Goal: Task Accomplishment & Management: Use online tool/utility

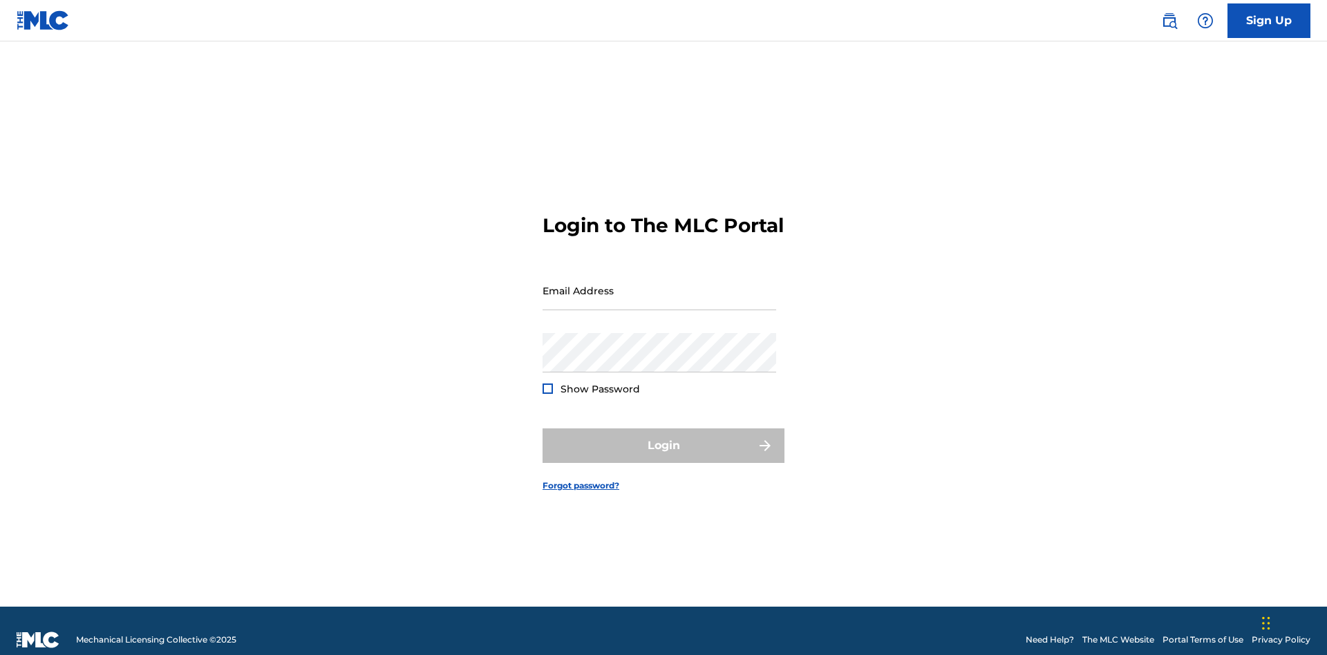
scroll to position [18, 0]
click at [660, 284] on input "Email Address" at bounding box center [660, 290] width 234 height 39
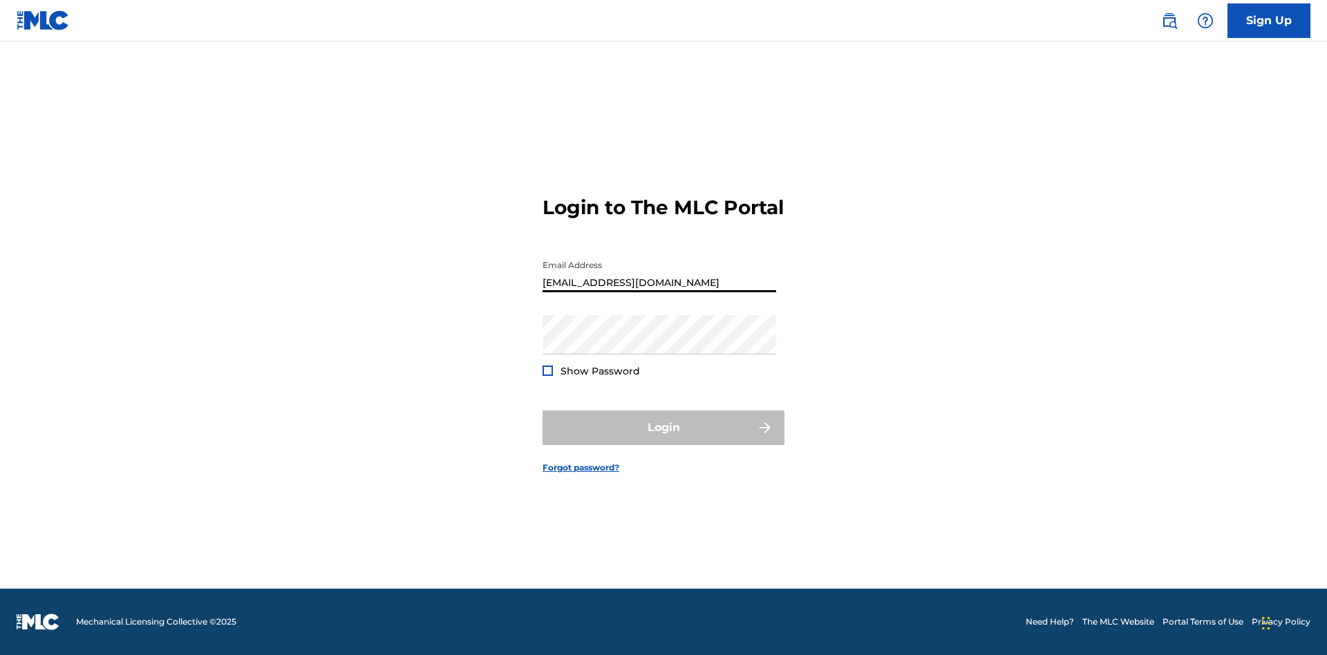
type input "[EMAIL_ADDRESS][DOMAIN_NAME]"
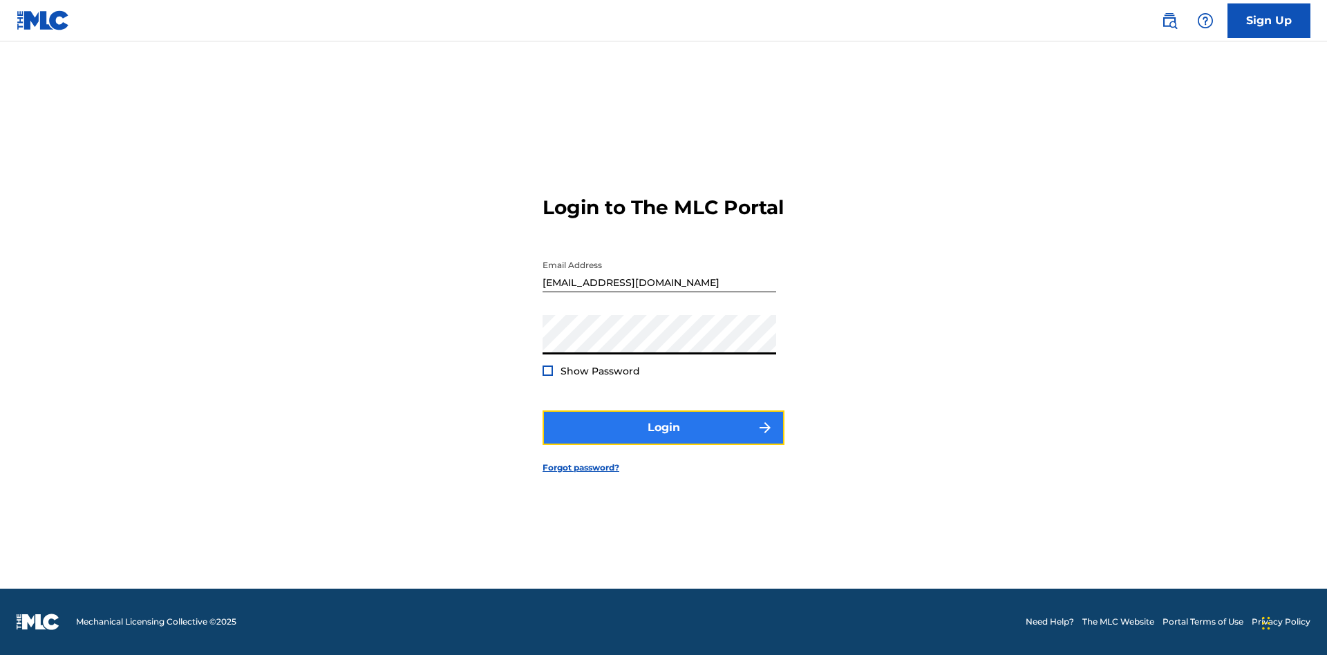
click at [664, 440] on button "Login" at bounding box center [664, 428] width 242 height 35
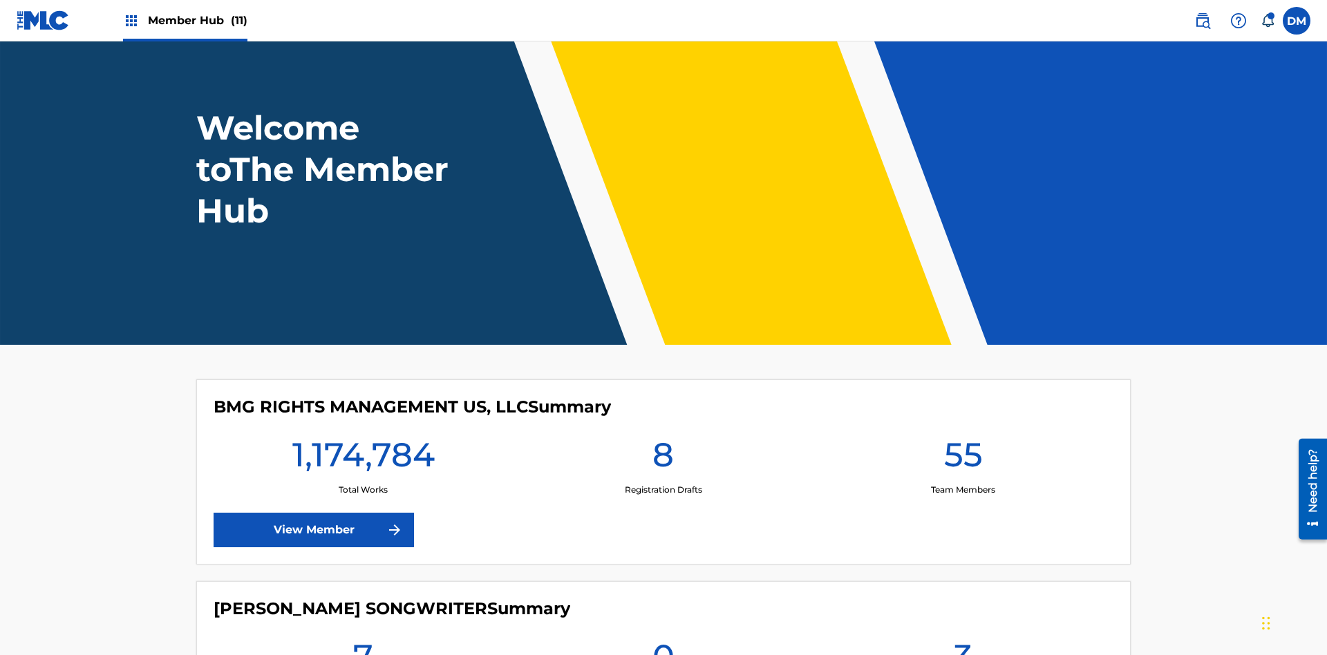
click at [197, 20] on span "Member Hub (11)" at bounding box center [198, 20] width 100 height 16
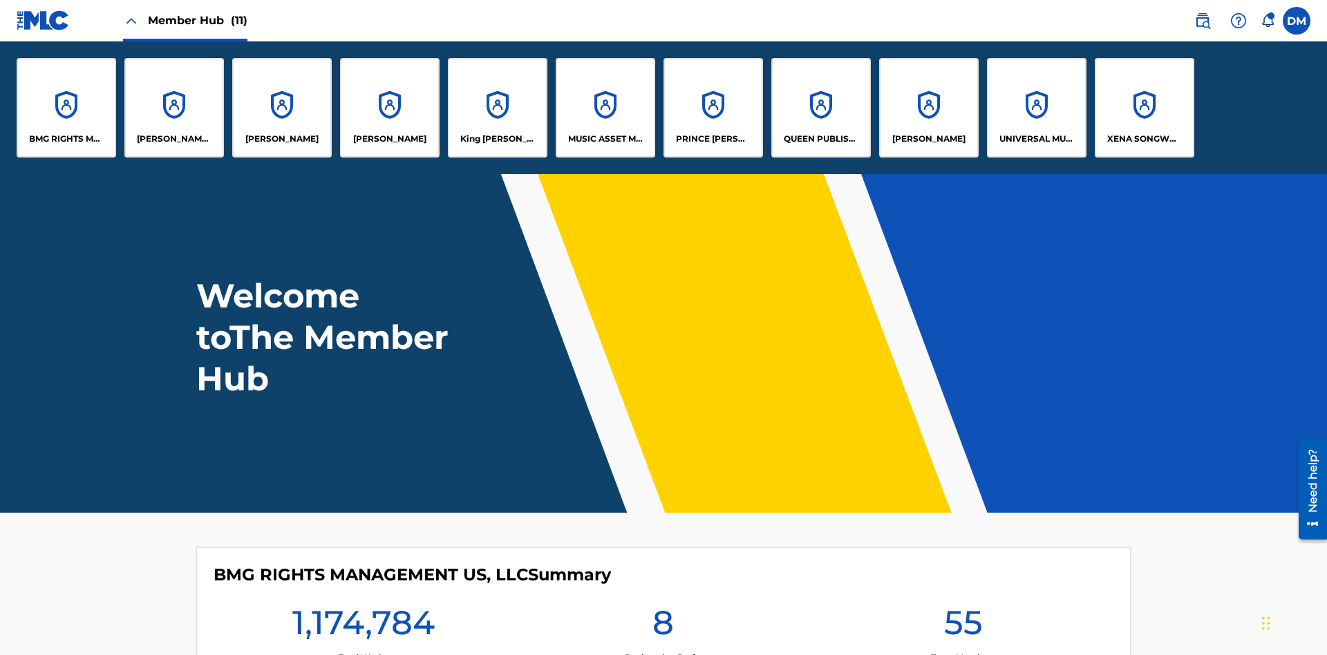
scroll to position [50, 0]
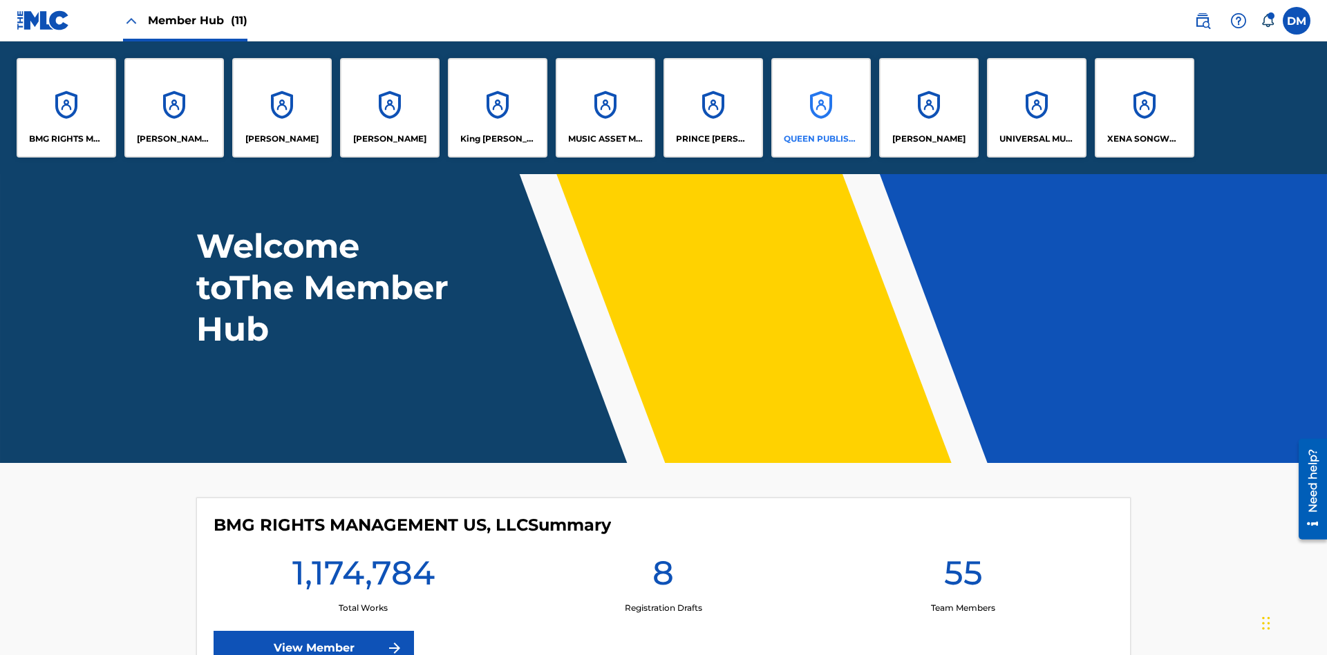
click at [821, 139] on p "QUEEN PUBLISHA" at bounding box center [821, 139] width 75 height 12
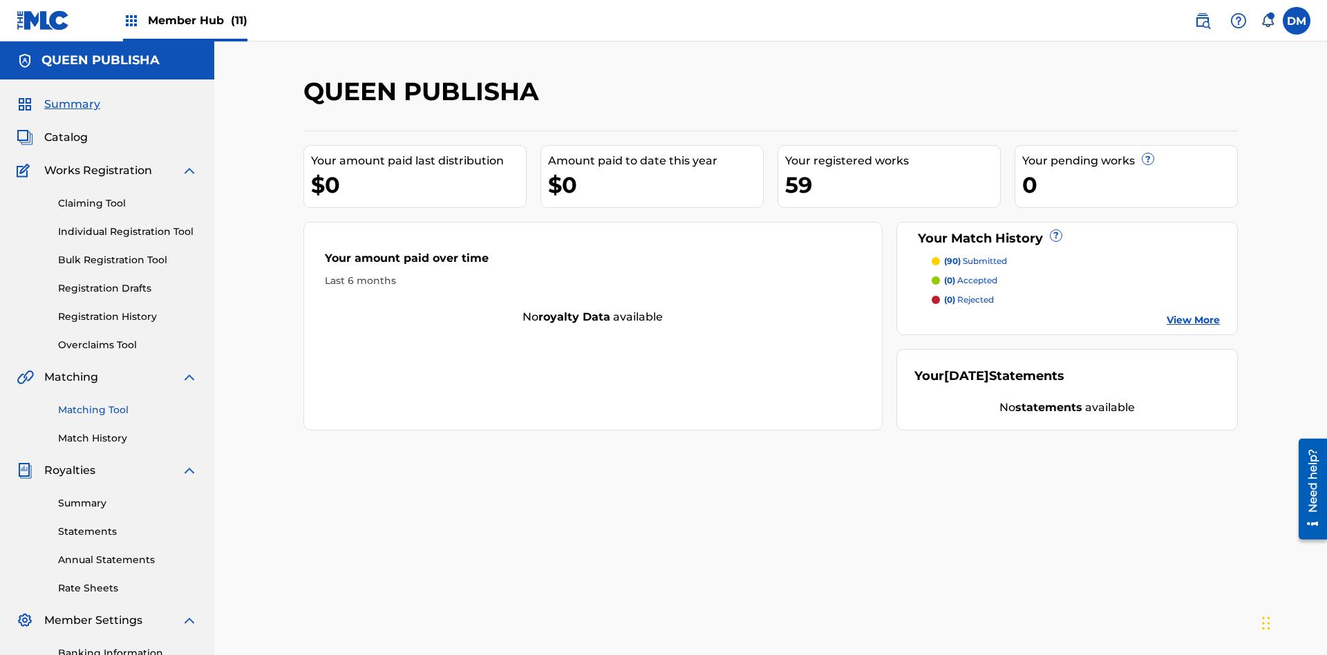
click at [128, 403] on link "Matching Tool" at bounding box center [128, 410] width 140 height 15
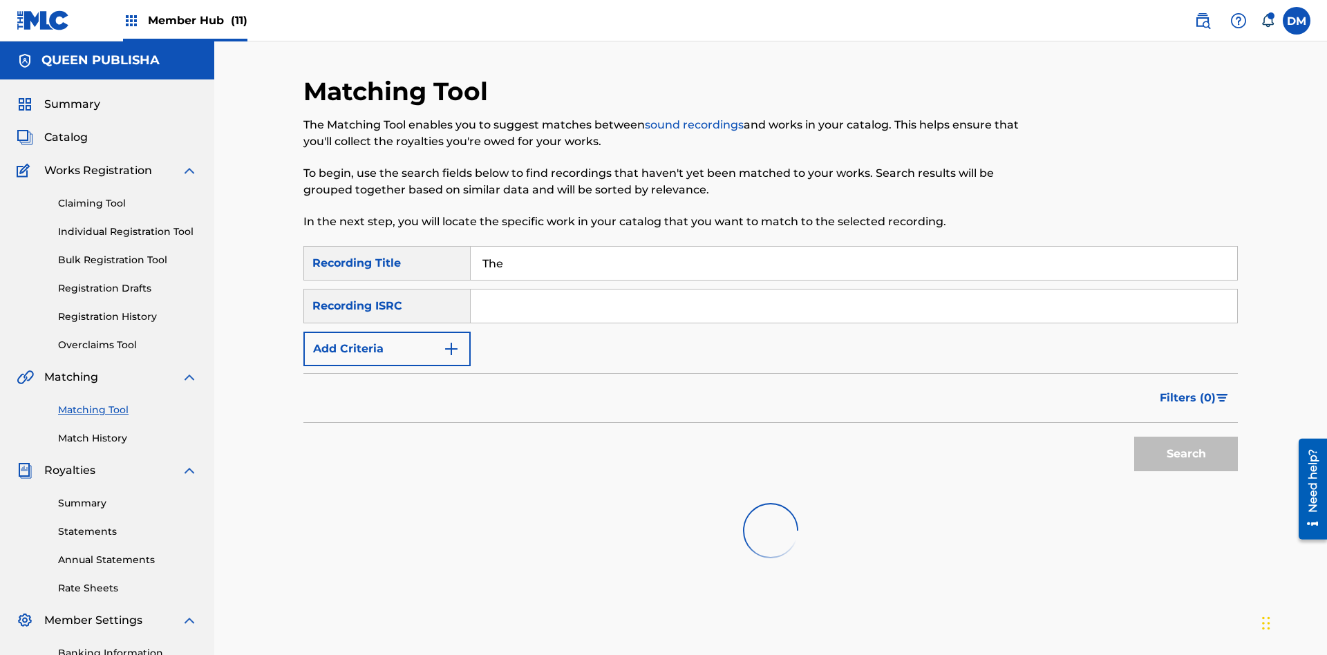
click at [854, 247] on input "The" at bounding box center [854, 263] width 767 height 33
click at [854, 290] on input "Search Form" at bounding box center [854, 306] width 767 height 33
type input "QZPLR2486807"
click at [1186, 437] on button "Search" at bounding box center [1187, 454] width 104 height 35
click at [854, 290] on input "QZPLR2486807" at bounding box center [854, 306] width 767 height 33
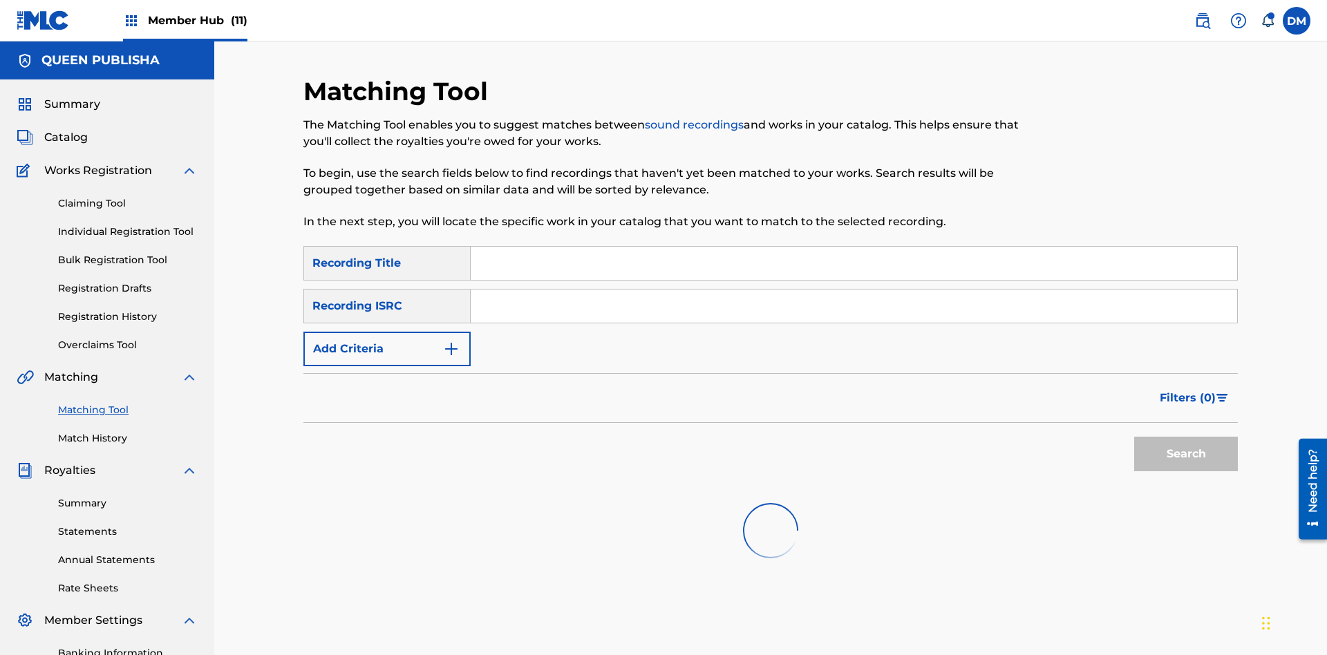
click at [854, 247] on input "Search Form" at bounding box center [854, 263] width 767 height 33
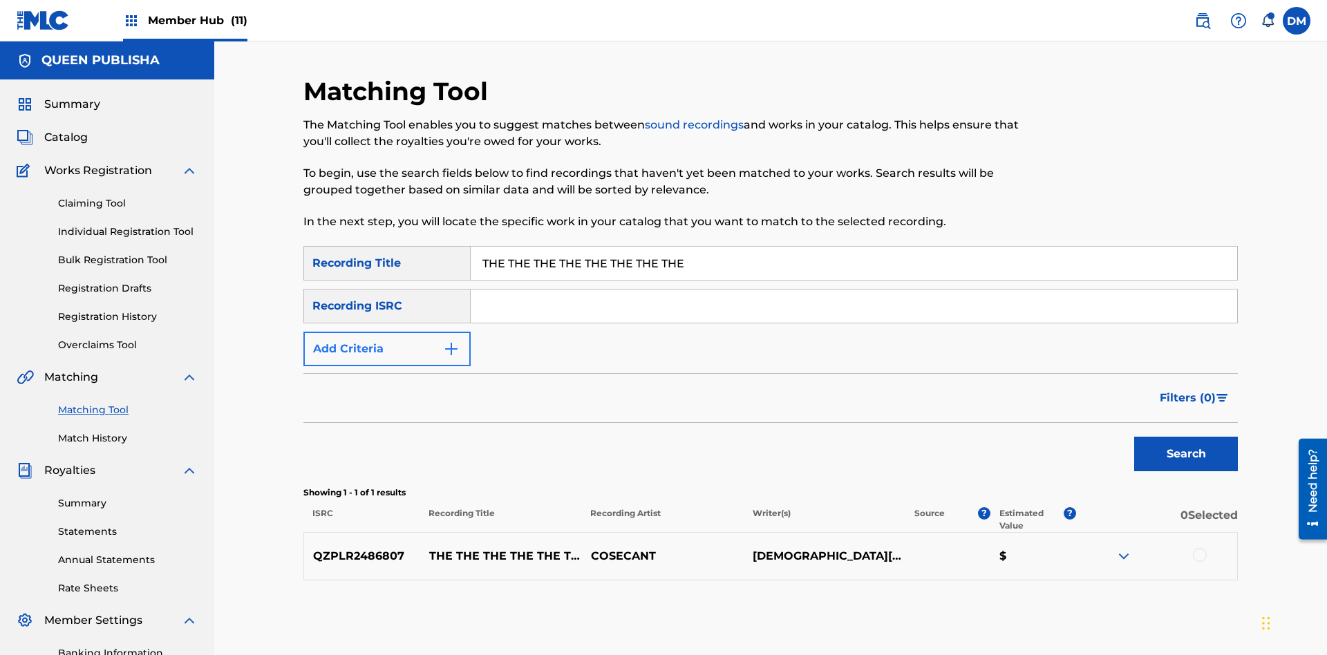
type input "THE THE THE THE THE THE THE THE"
click at [387, 332] on button "Add Criteria" at bounding box center [387, 349] width 167 height 35
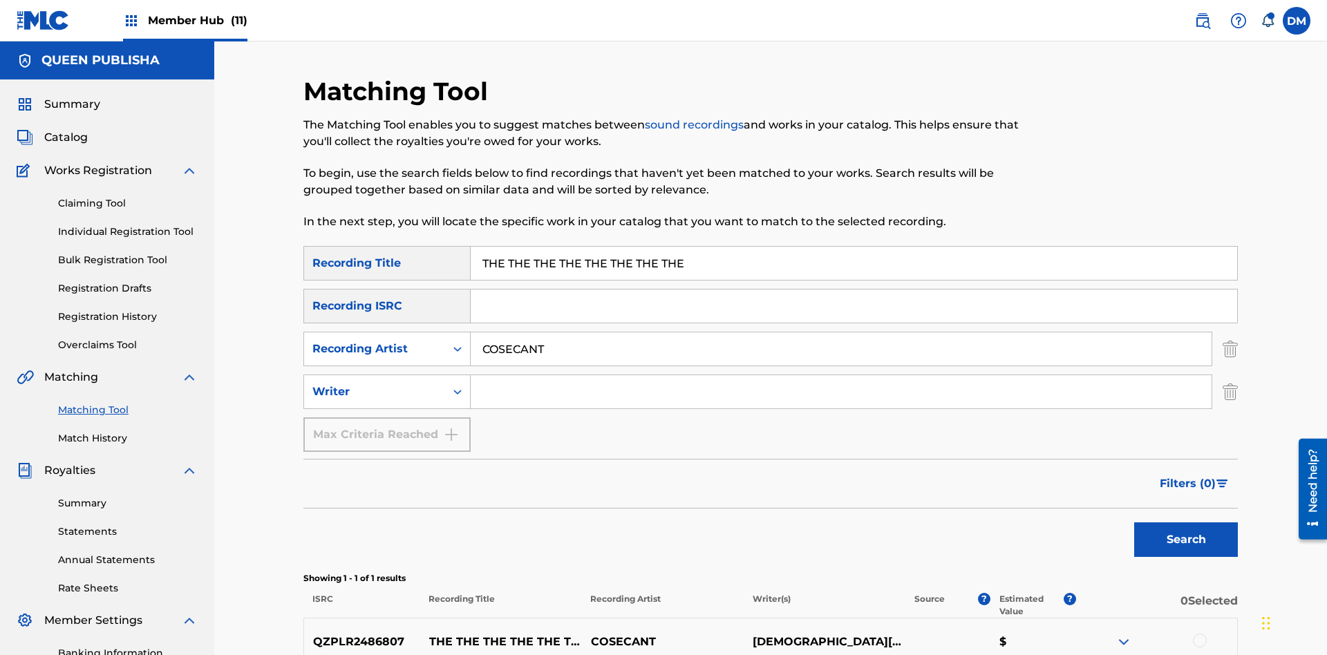
type input "COSECANT"
click at [841, 375] on input "Search Form" at bounding box center [841, 391] width 741 height 33
type input "[DEMOGRAPHIC_DATA][PERSON_NAME]"
click at [1186, 523] on button "Search" at bounding box center [1187, 540] width 104 height 35
click at [854, 247] on input "THE THE THE THE THE THE THE THE" at bounding box center [854, 263] width 767 height 33
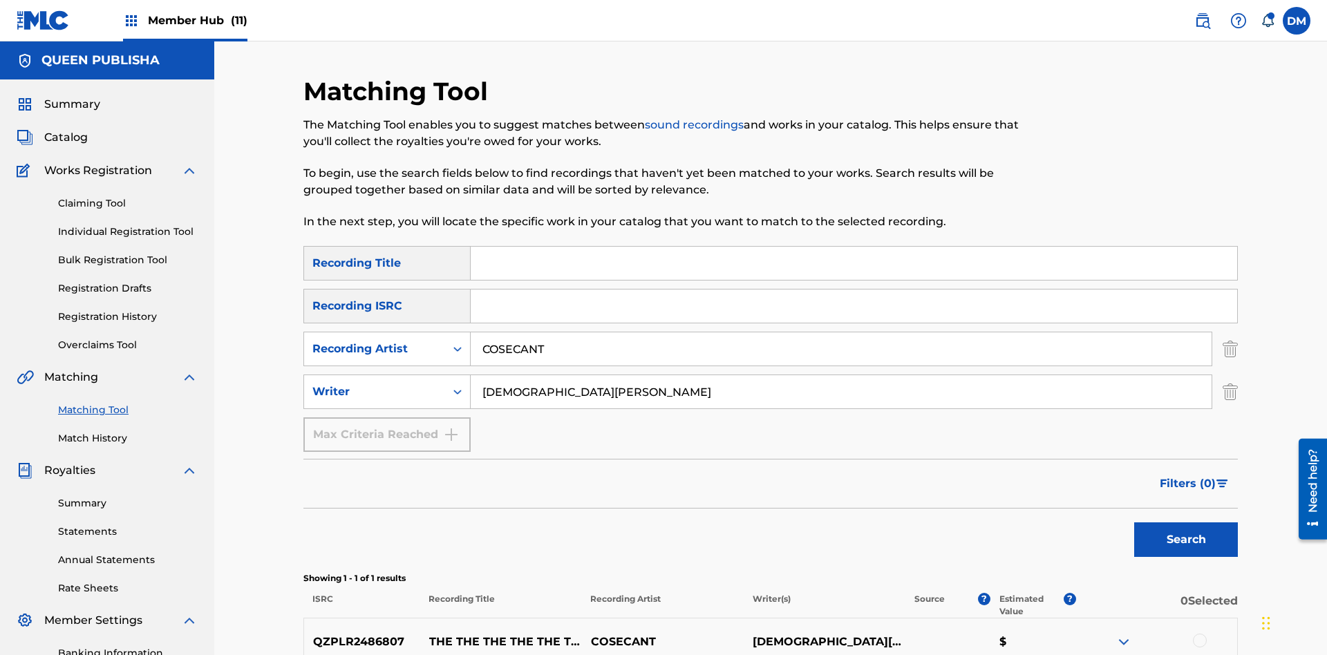
click at [841, 333] on input "COSECANT" at bounding box center [841, 349] width 741 height 33
click at [841, 375] on input "[DEMOGRAPHIC_DATA][PERSON_NAME]" at bounding box center [841, 391] width 741 height 33
click at [854, 247] on input "Search Form" at bounding box center [854, 263] width 767 height 33
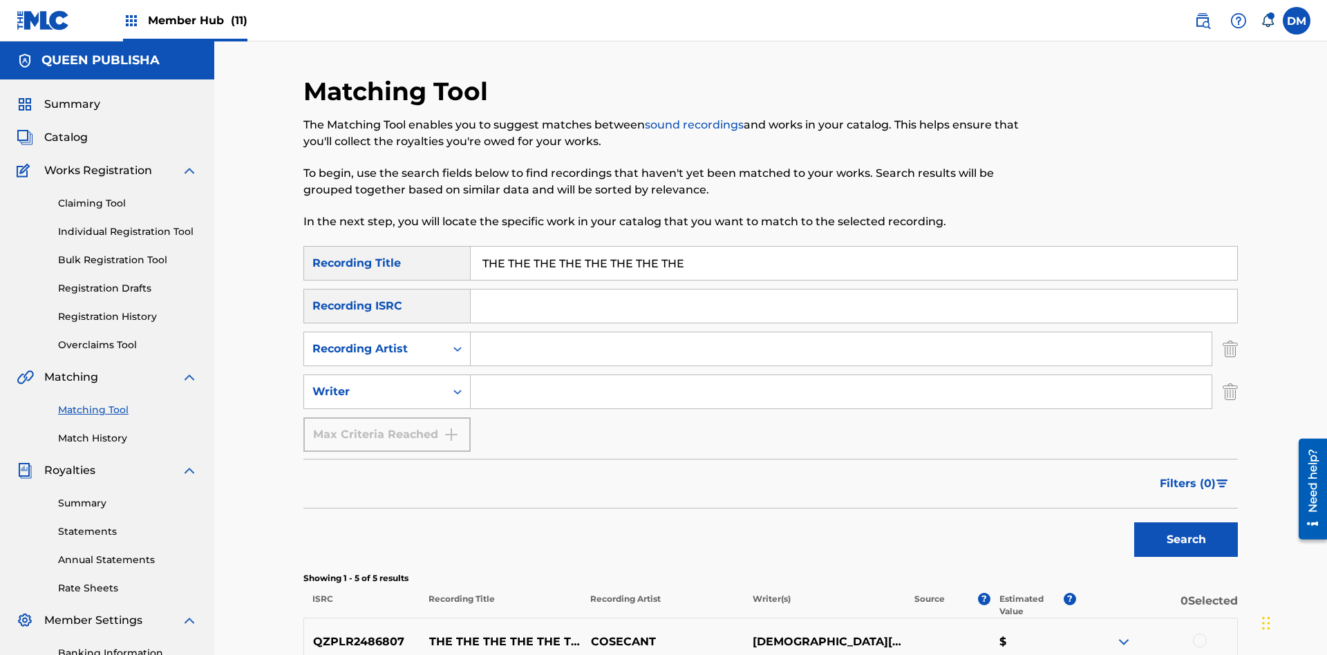
type input "THE THE THE THE THE THE THE THE"
click at [1186, 523] on button "Search" at bounding box center [1187, 540] width 104 height 35
click at [854, 247] on input "THE THE THE THE THE THE THE THE" at bounding box center [854, 263] width 767 height 33
click at [841, 333] on input "Search Form" at bounding box center [841, 349] width 741 height 33
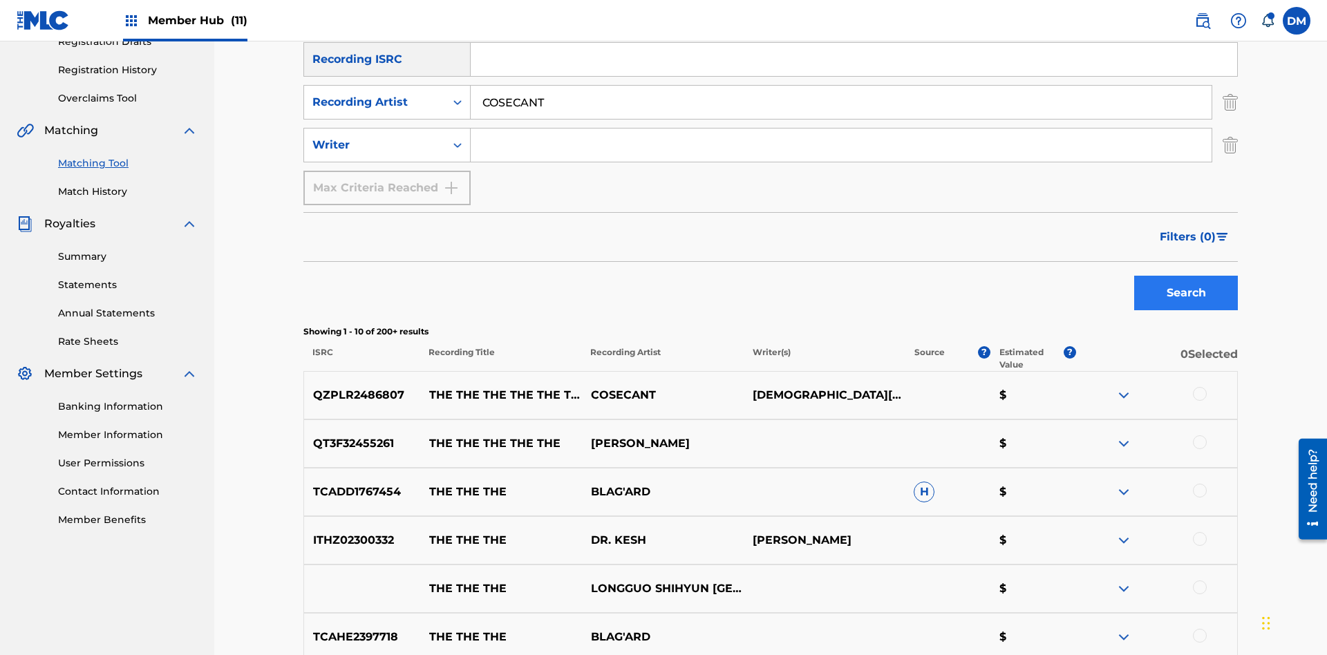
type input "COSECANT"
click at [1186, 276] on button "Search" at bounding box center [1187, 293] width 104 height 35
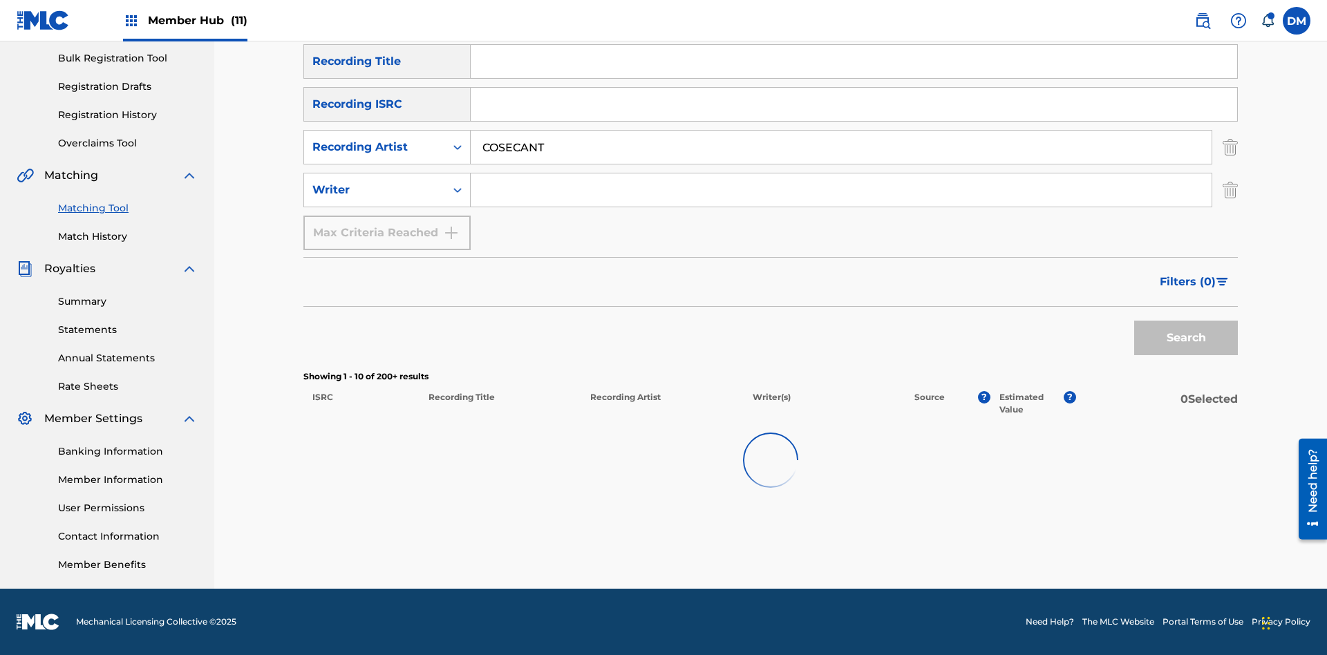
scroll to position [202, 0]
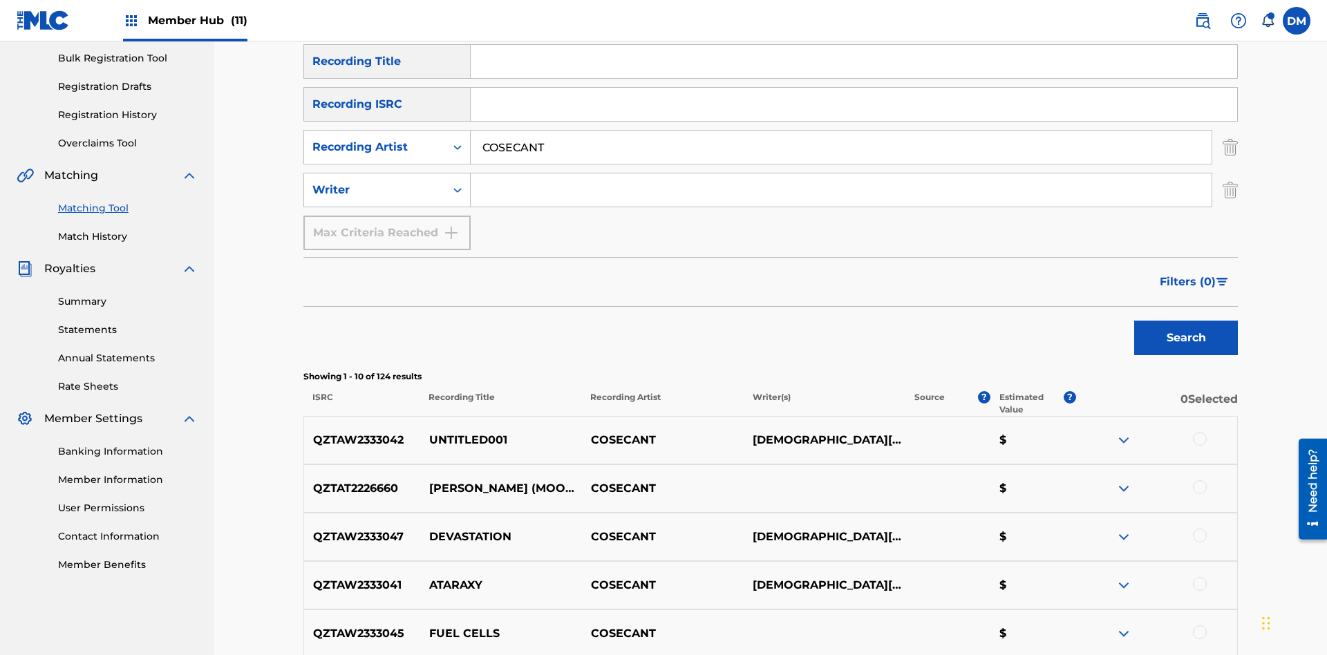
click at [841, 131] on input "COSECANT" at bounding box center [841, 147] width 741 height 33
click at [841, 174] on input "Search Form" at bounding box center [841, 190] width 741 height 33
type input "[DEMOGRAPHIC_DATA][PERSON_NAME]"
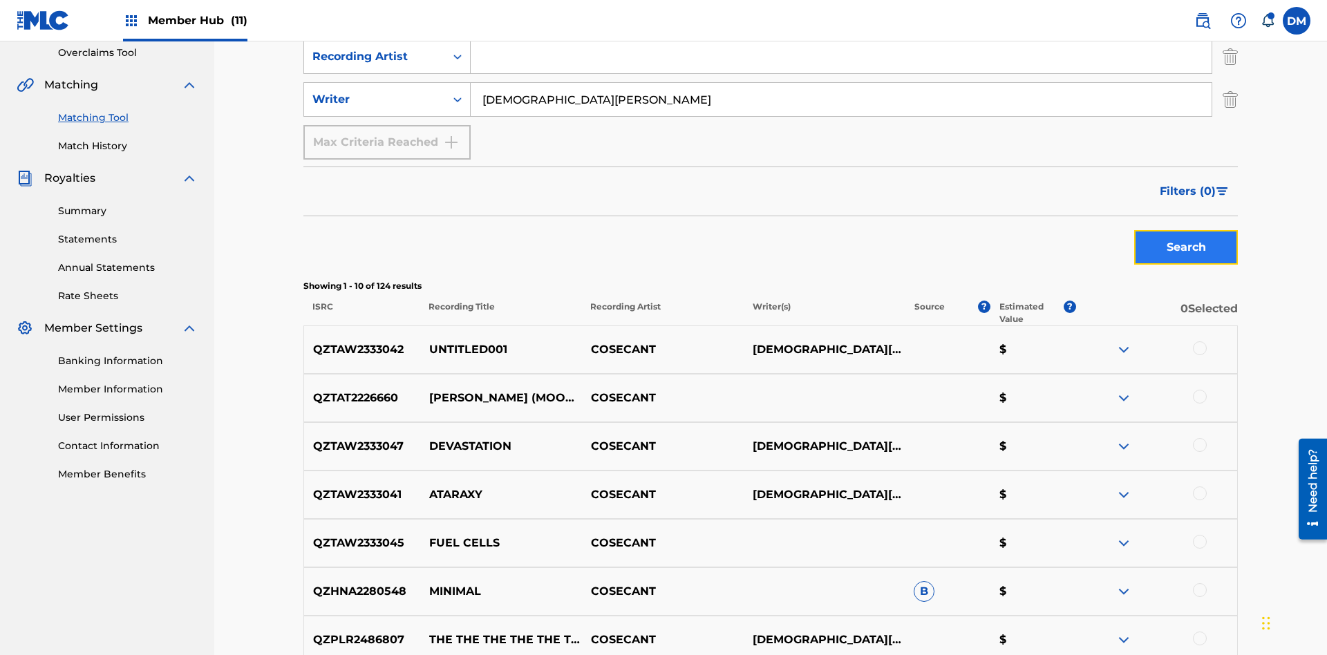
click at [1186, 230] on button "Search" at bounding box center [1187, 247] width 104 height 35
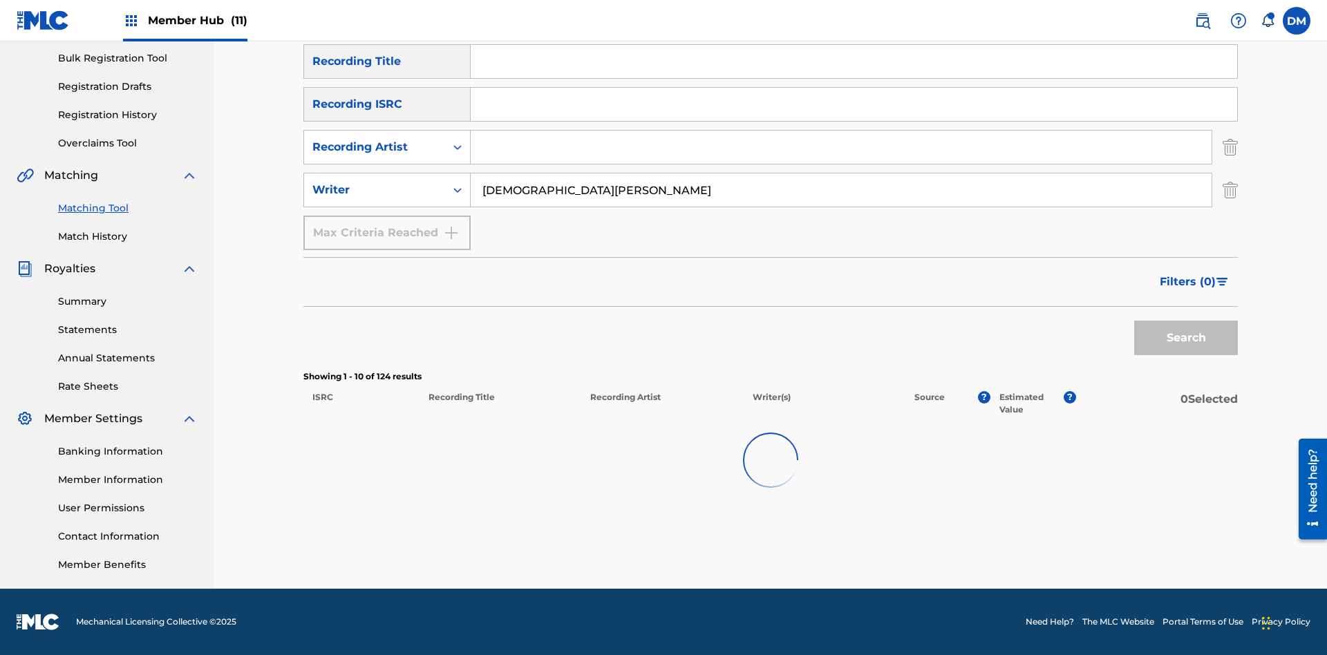
click at [841, 174] on input "[DEMOGRAPHIC_DATA][PERSON_NAME]" at bounding box center [841, 190] width 741 height 33
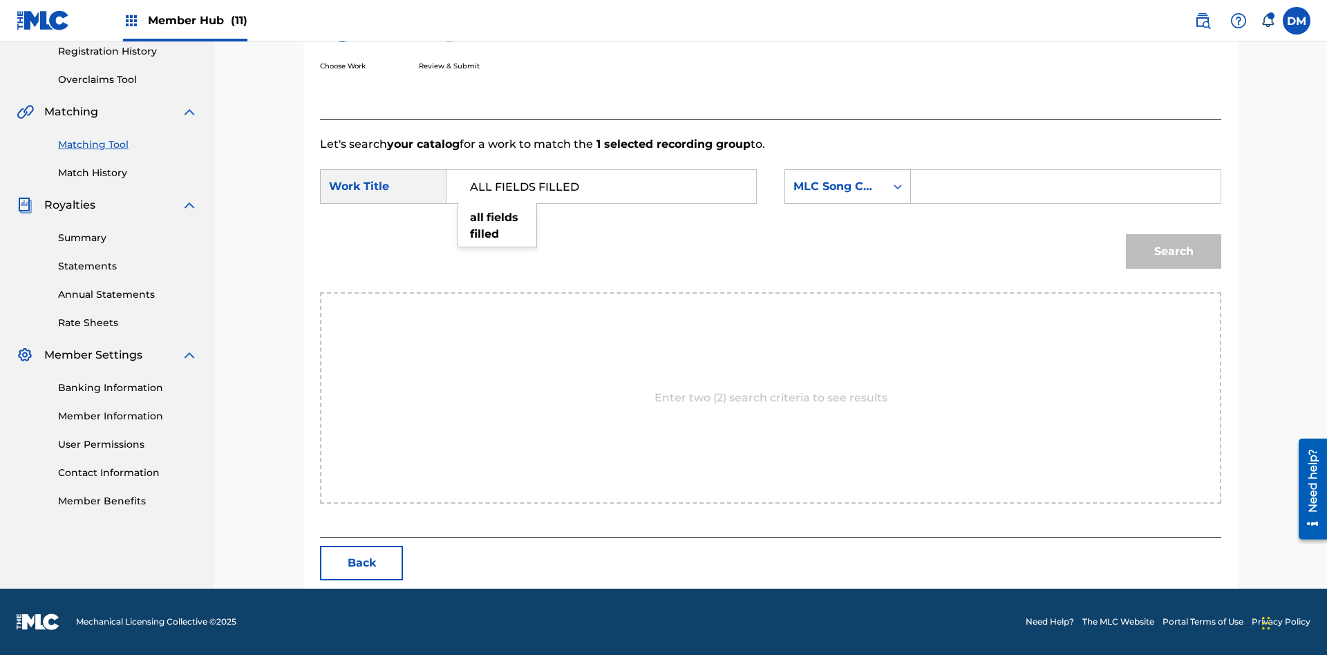
type input "ALL FIELDS FILLED"
click at [848, 187] on div "MLC Song Code" at bounding box center [836, 186] width 84 height 17
click at [1174, 252] on button "Search" at bounding box center [1173, 251] width 95 height 35
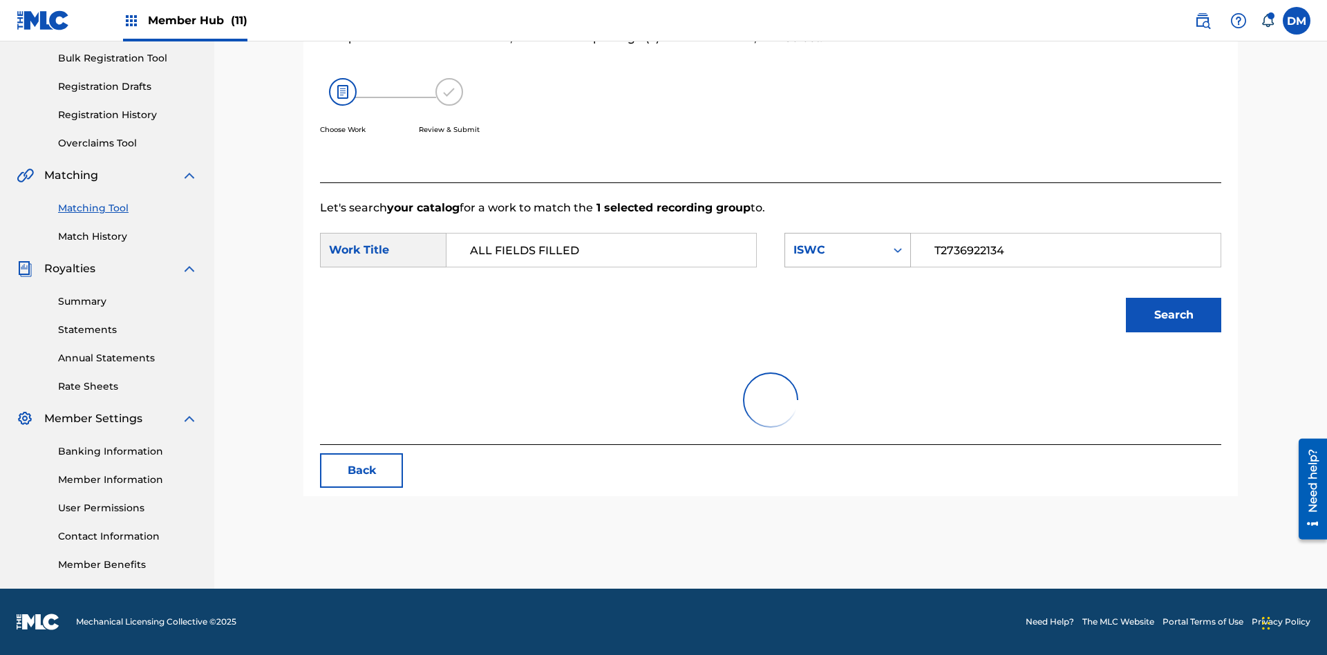
click at [1065, 234] on input "T2736922134" at bounding box center [1066, 250] width 286 height 33
click at [848, 242] on div "ISWC" at bounding box center [836, 250] width 84 height 17
click at [1174, 298] on button "Search" at bounding box center [1173, 315] width 95 height 35
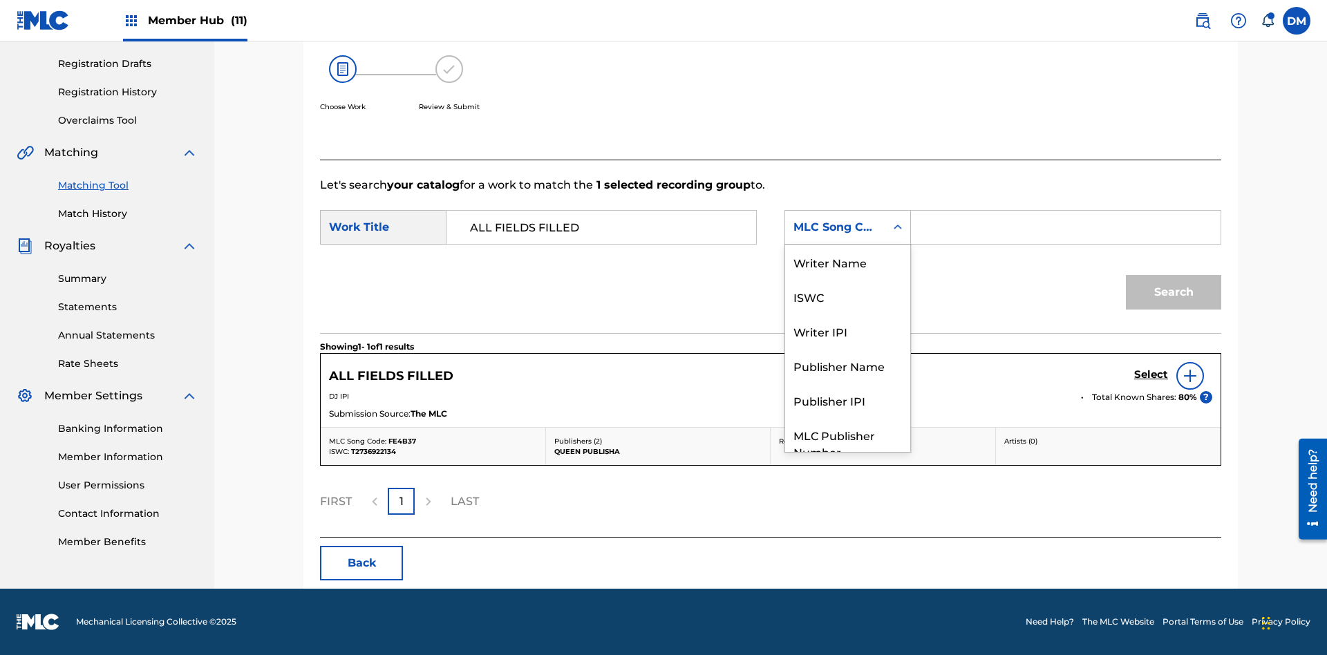
click at [848, 279] on div "Writer Name" at bounding box center [847, 262] width 125 height 35
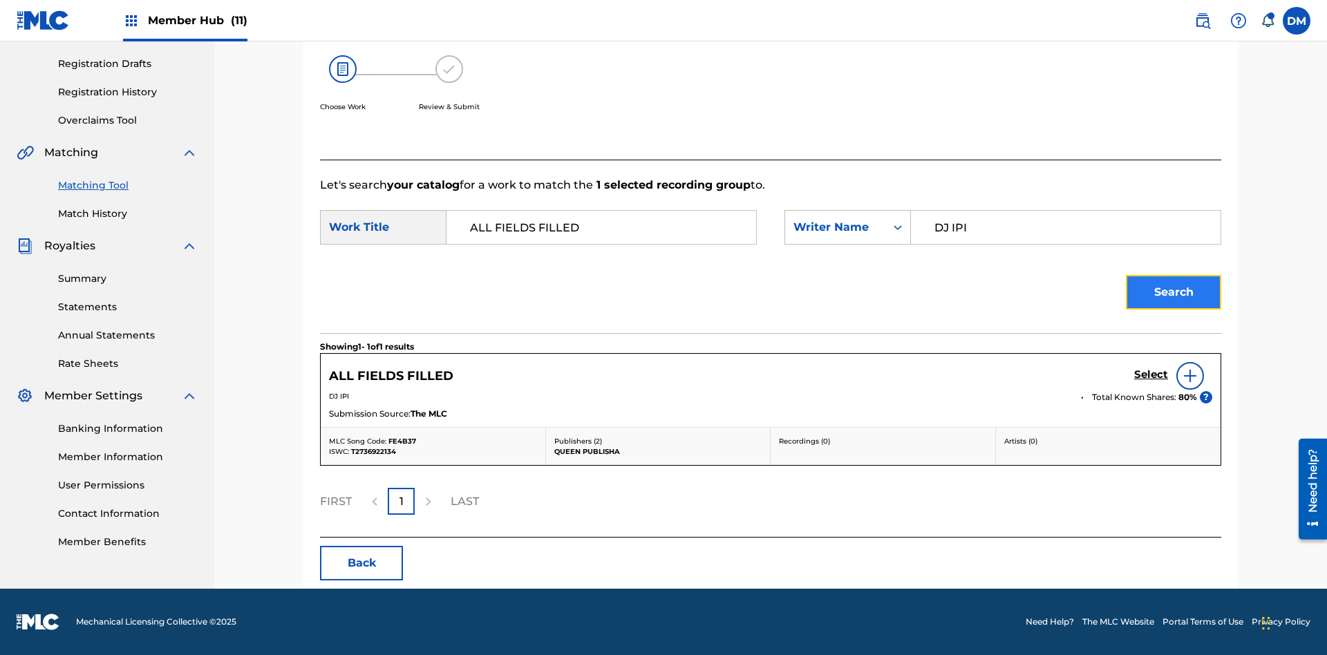
click at [1174, 292] on button "Search" at bounding box center [1173, 292] width 95 height 35
click at [1065, 211] on input "DJ IPI" at bounding box center [1066, 227] width 286 height 33
click at [848, 219] on div "Writer Name" at bounding box center [836, 227] width 84 height 17
click at [1174, 275] on button "Search" at bounding box center [1173, 292] width 95 height 35
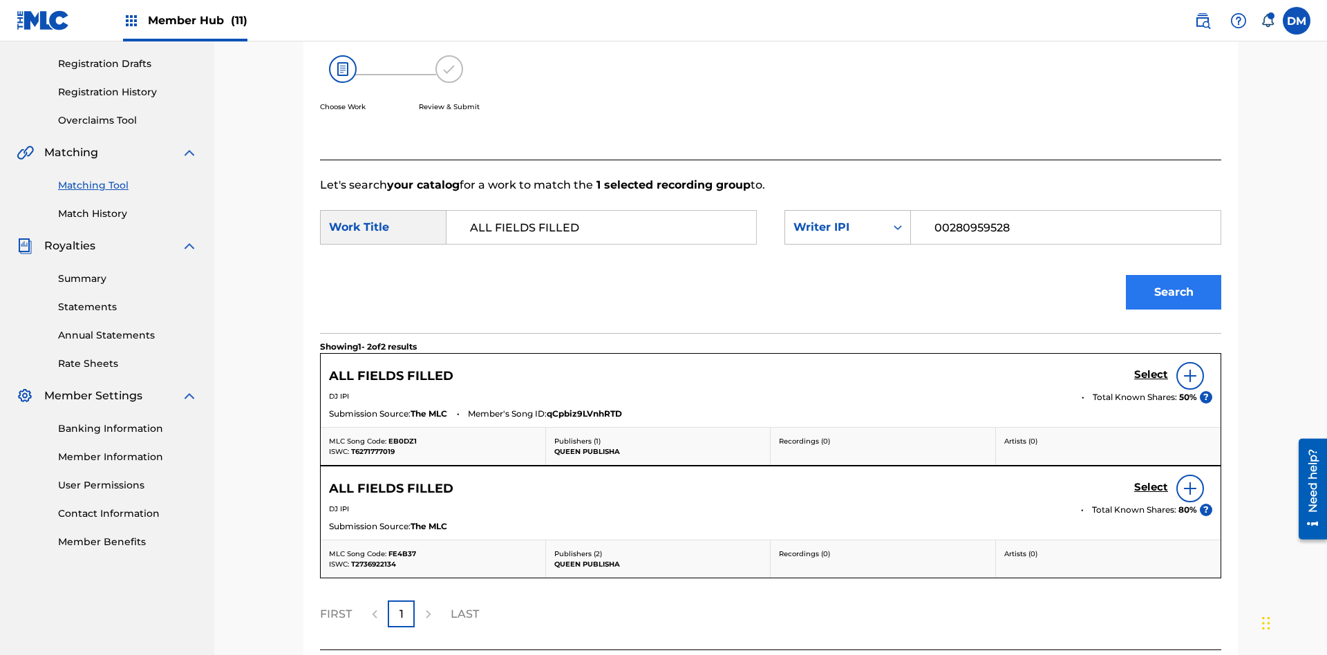
click at [1065, 211] on input "00280959528" at bounding box center [1066, 227] width 286 height 33
click at [848, 219] on div "Writer IPI" at bounding box center [836, 227] width 84 height 17
click at [1174, 275] on button "Search" at bounding box center [1173, 292] width 95 height 35
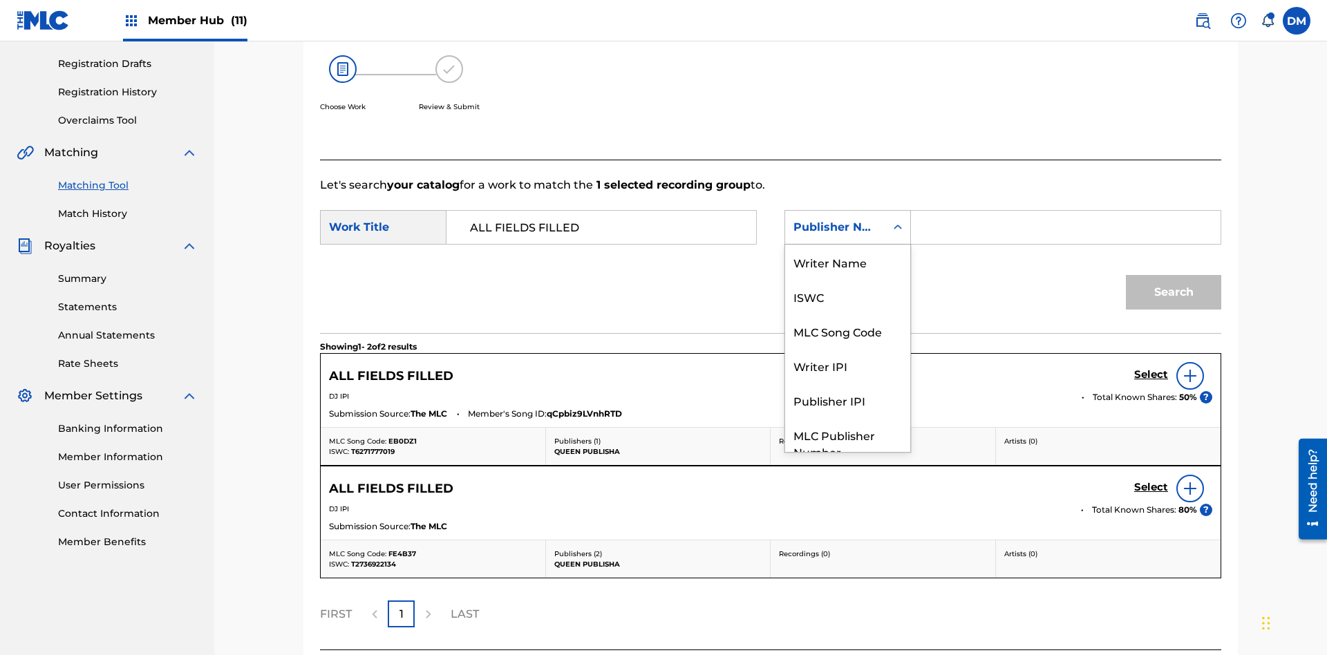
click at [848, 383] on div "Publisher IPI" at bounding box center [847, 400] width 125 height 35
